Goal: Check status: Check status

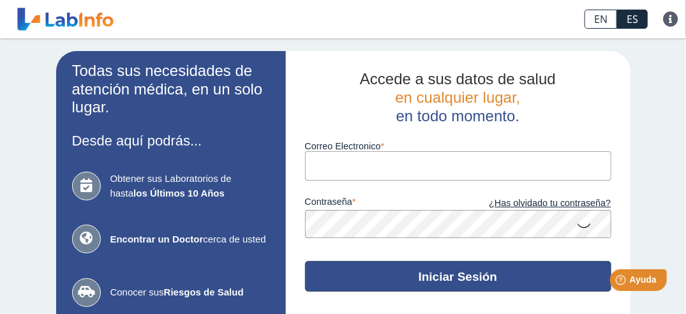
type input "[EMAIL_ADDRESS][DOMAIN_NAME]"
click at [455, 277] on button "Iniciar Sesión" at bounding box center [458, 276] width 306 height 31
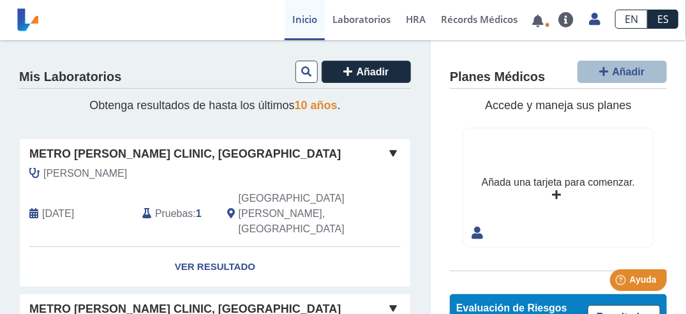
click at [385, 154] on span at bounding box center [392, 152] width 15 height 15
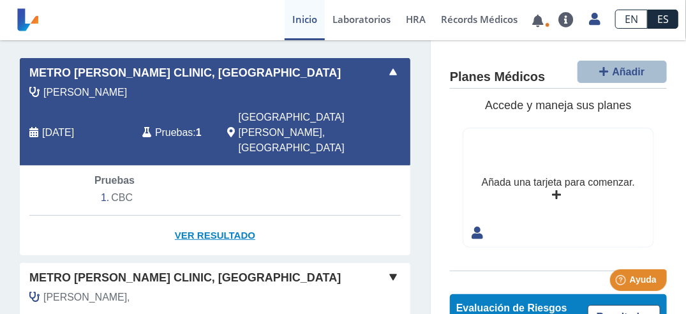
scroll to position [64, 0]
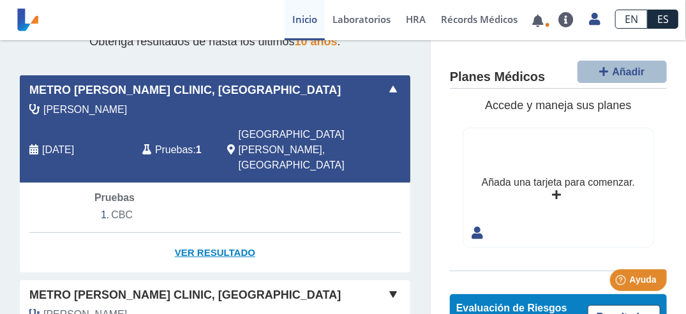
click at [230, 233] on link "Ver Resultado" at bounding box center [215, 253] width 390 height 40
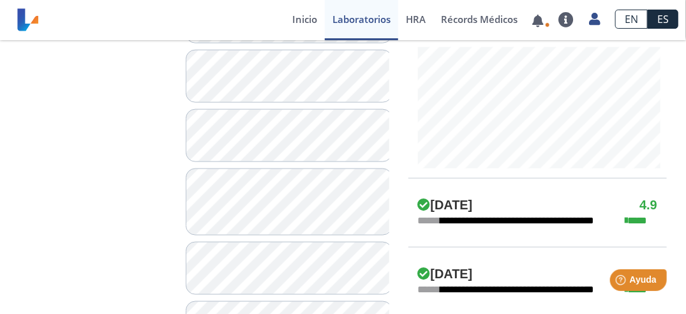
scroll to position [638, 0]
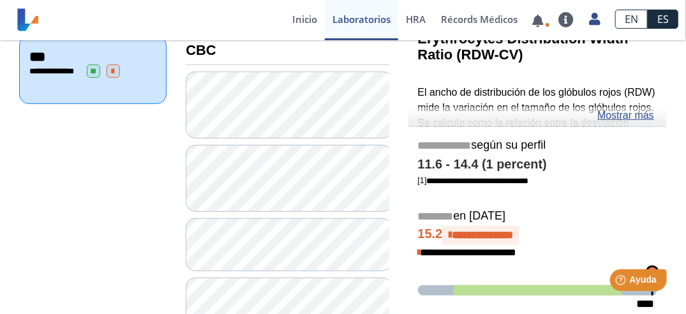
scroll to position [168, 0]
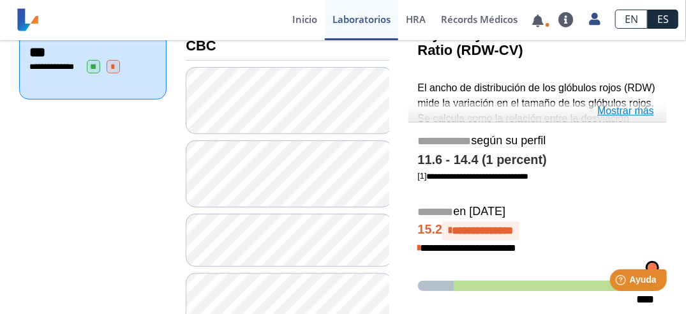
click at [634, 112] on link "Mostrar más" at bounding box center [625, 110] width 57 height 15
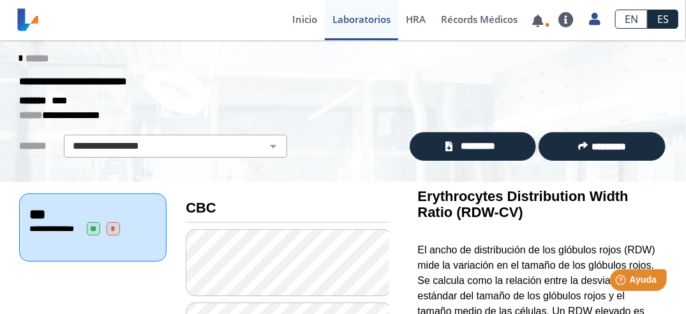
scroll to position [0, 0]
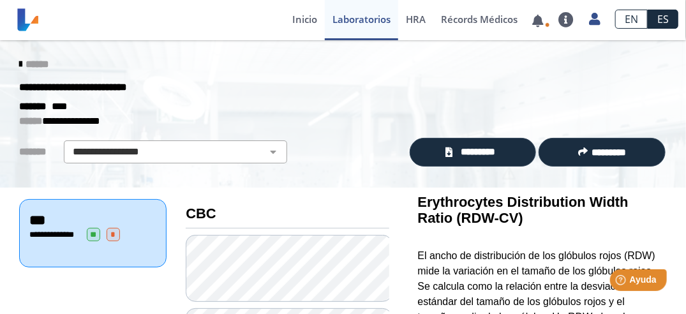
click at [19, 63] on icon at bounding box center [20, 64] width 3 height 10
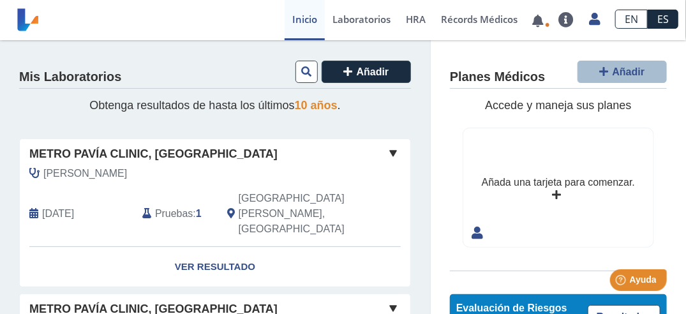
click at [180, 206] on span "Pruebas" at bounding box center [174, 213] width 38 height 15
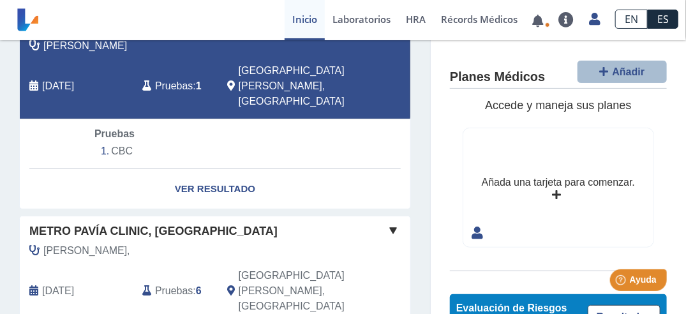
scroll to position [64, 0]
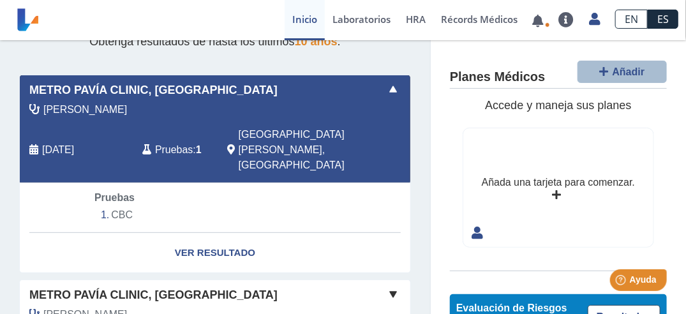
click at [385, 91] on span at bounding box center [392, 89] width 15 height 15
